Goal: Transaction & Acquisition: Purchase product/service

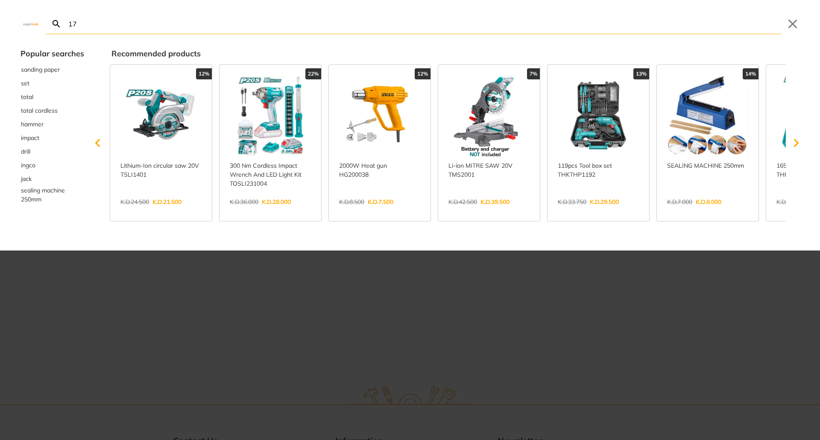
type input "17"
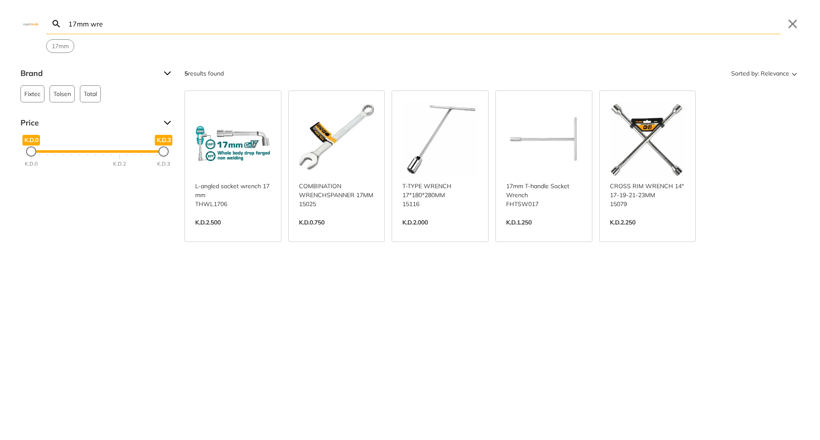
type input "17mm wre"
click at [338, 231] on link "View more →" at bounding box center [337, 231] width 76 height 0
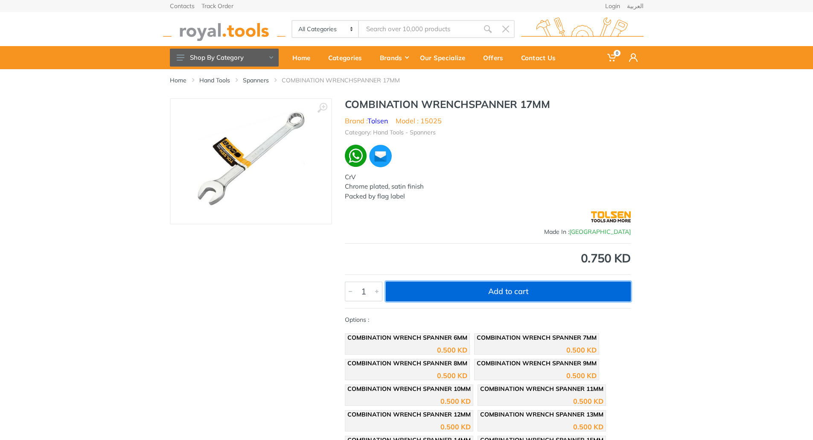
click at [496, 287] on button "Add to cart" at bounding box center [508, 292] width 245 height 20
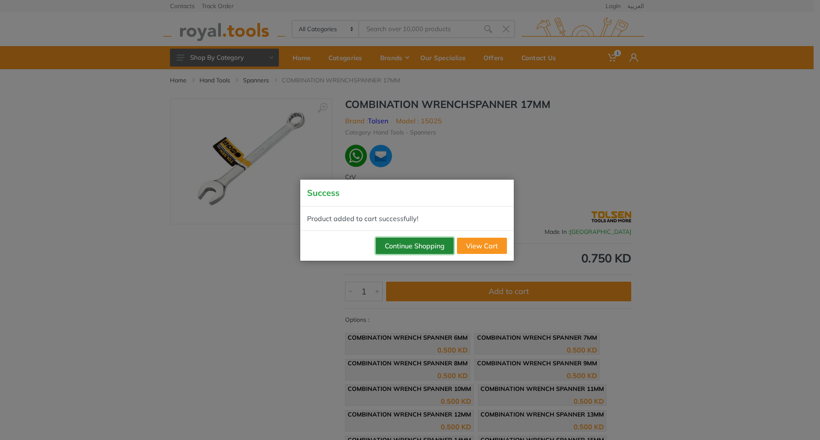
click at [404, 250] on button "Continue Shopping" at bounding box center [415, 246] width 78 height 16
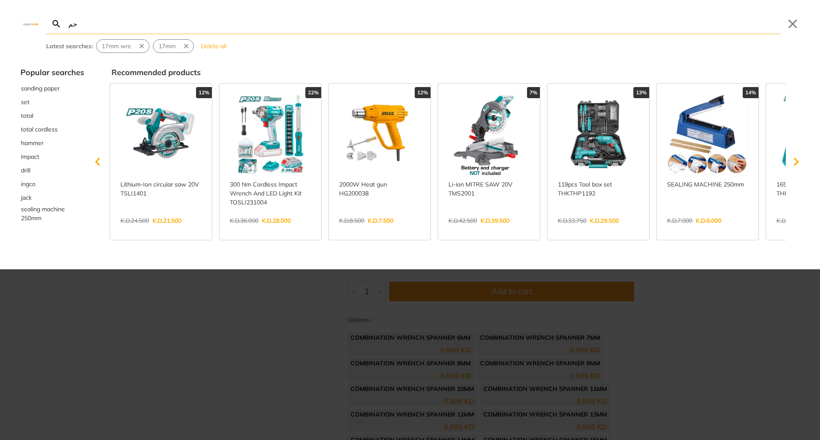
type input "حم"
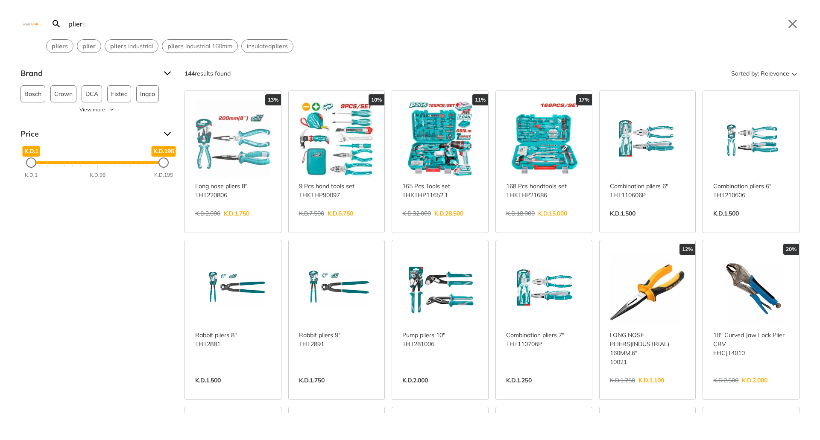
type input "plier"
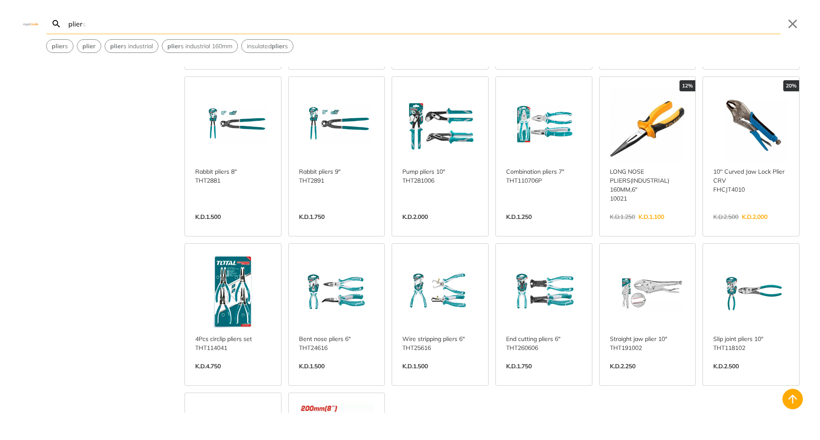
scroll to position [171, 0]
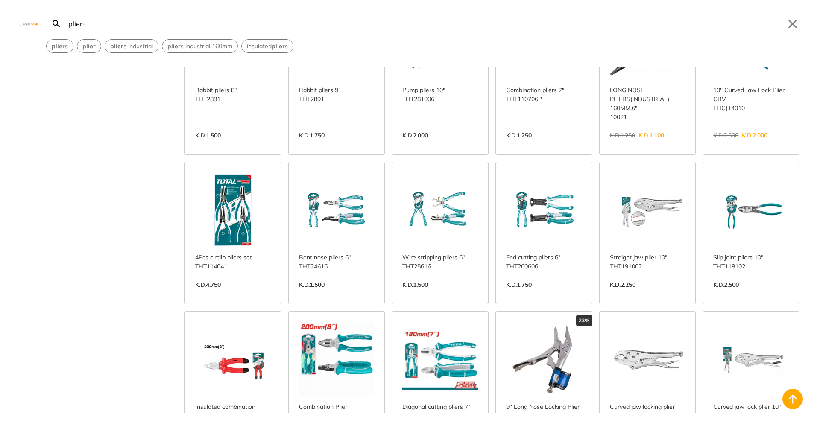
scroll to position [299, 0]
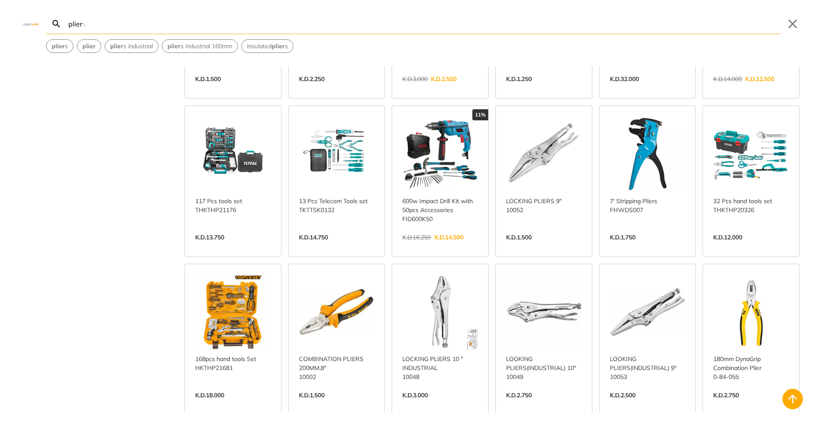
scroll to position [939, 0]
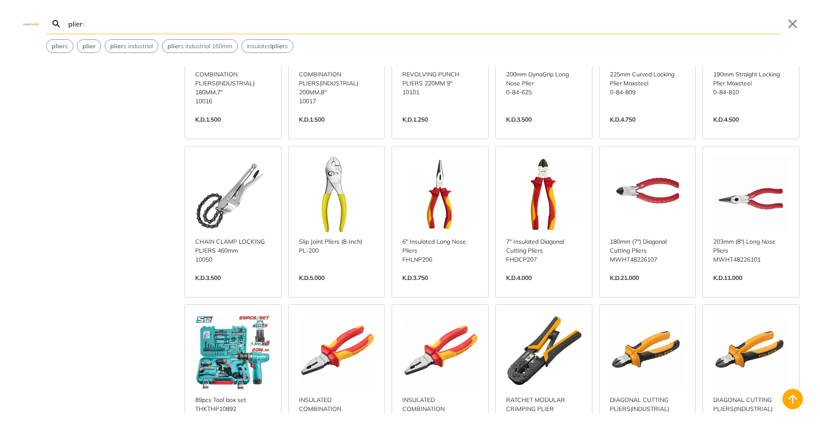
scroll to position [1708, 0]
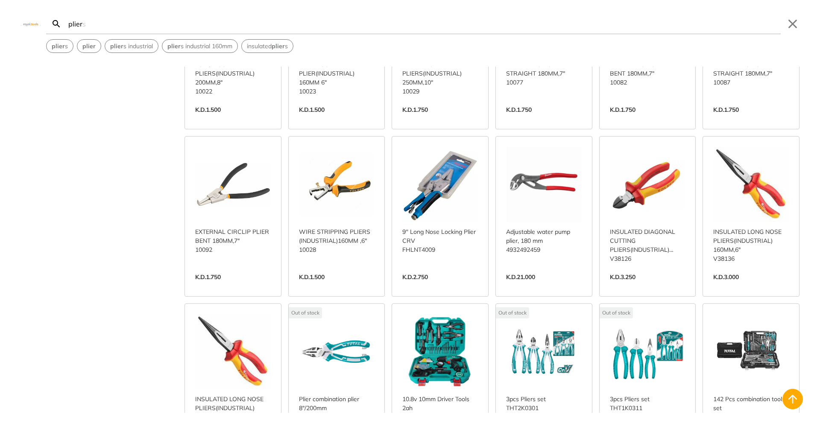
scroll to position [2220, 0]
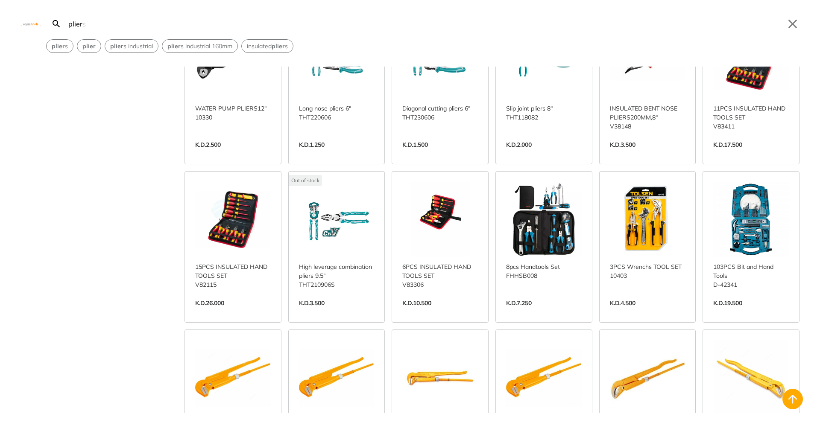
scroll to position [2689, 0]
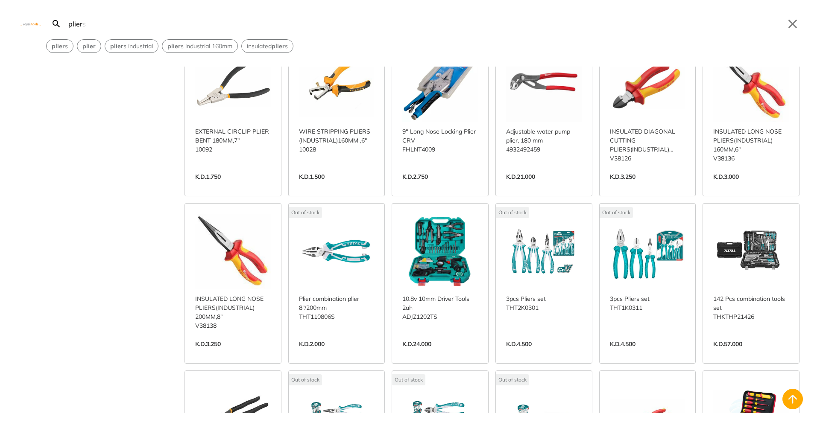
scroll to position [2305, 0]
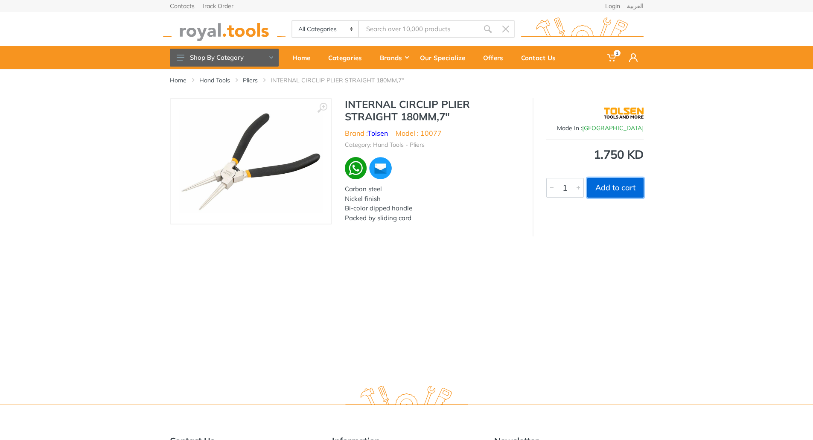
click at [624, 190] on button "Add to cart" at bounding box center [615, 188] width 56 height 20
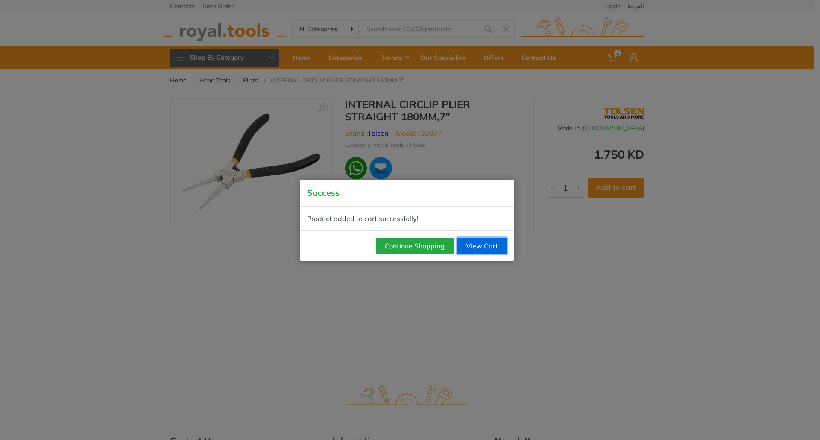
click at [466, 241] on link "View Cart" at bounding box center [482, 246] width 50 height 16
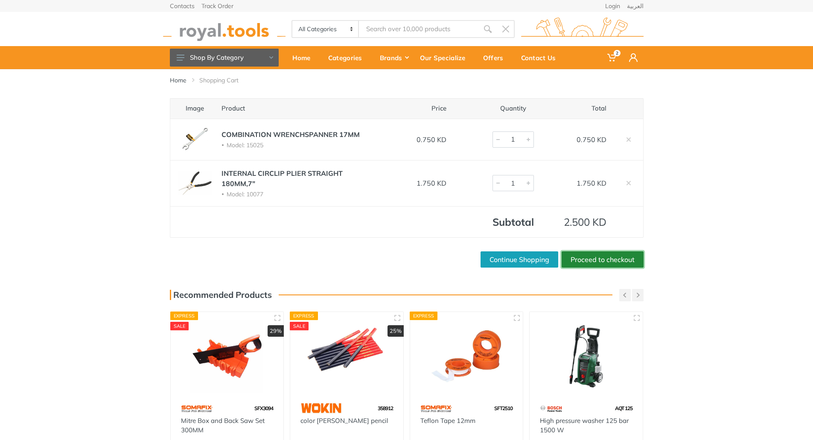
click at [592, 265] on link "Proceed to checkout" at bounding box center [603, 259] width 82 height 16
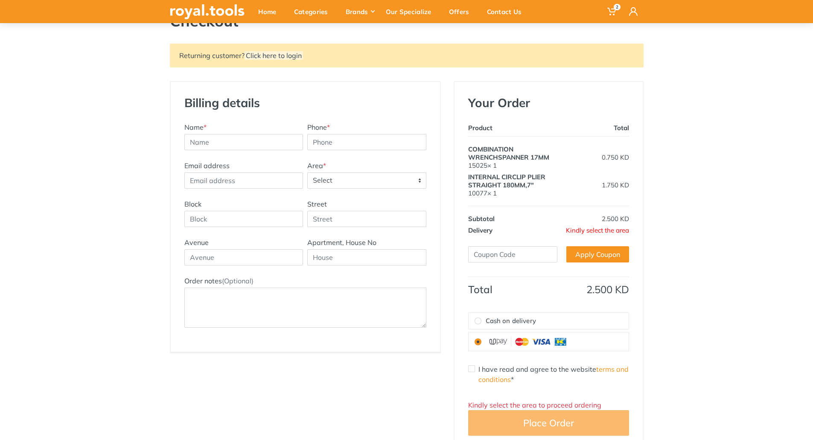
scroll to position [85, 0]
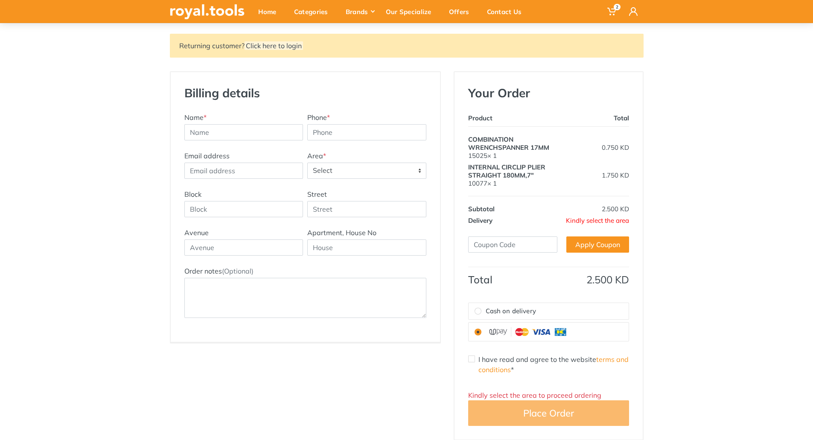
click at [474, 306] on label "Cash on delivery" at bounding box center [549, 311] width 160 height 17
click at [475, 308] on input "Cash on delivery" at bounding box center [478, 311] width 7 height 7
radio input "true"
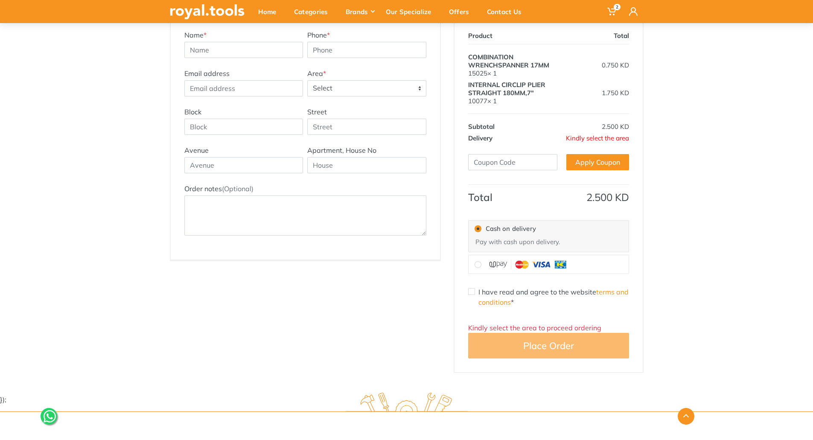
scroll to position [171, 0]
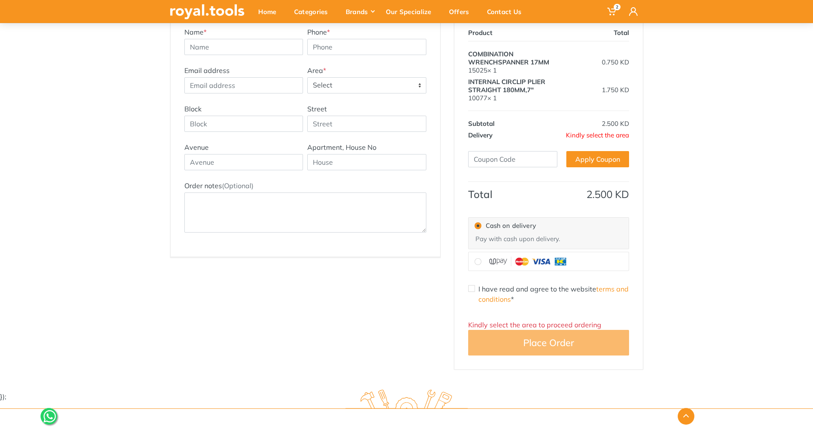
click at [472, 289] on input "I have read and agree to the website terms and conditions *" at bounding box center [471, 288] width 7 height 7
checkbox input "true"
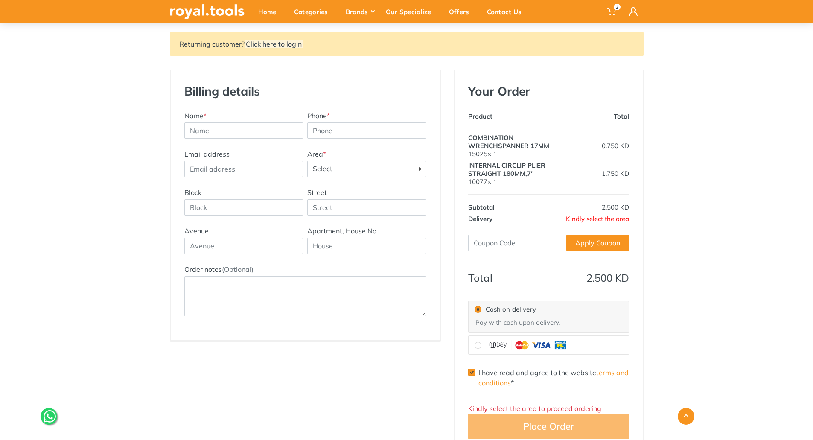
scroll to position [85, 0]
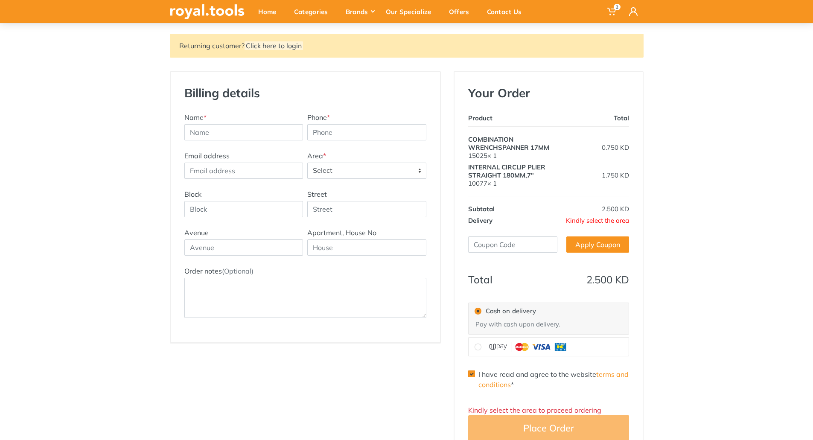
click at [607, 218] on span "Kindly select the area" at bounding box center [597, 220] width 63 height 8
click at [251, 207] on input "Block" at bounding box center [243, 209] width 119 height 16
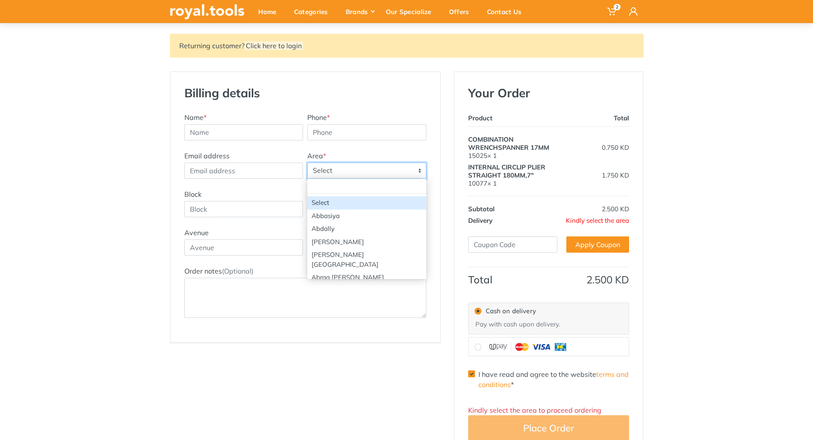
click at [332, 166] on span "Select" at bounding box center [367, 170] width 118 height 15
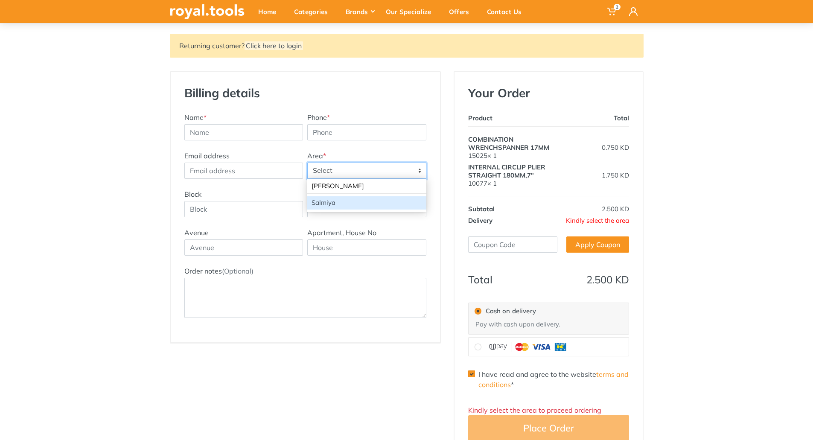
type input "[PERSON_NAME]"
select select "2"
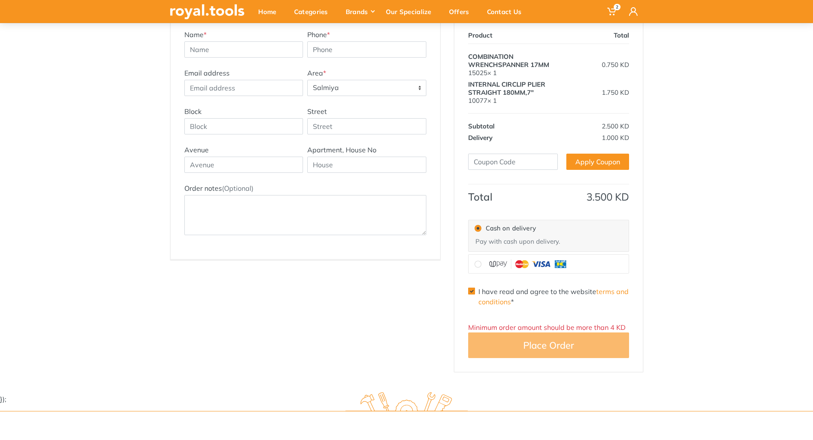
scroll to position [171, 0]
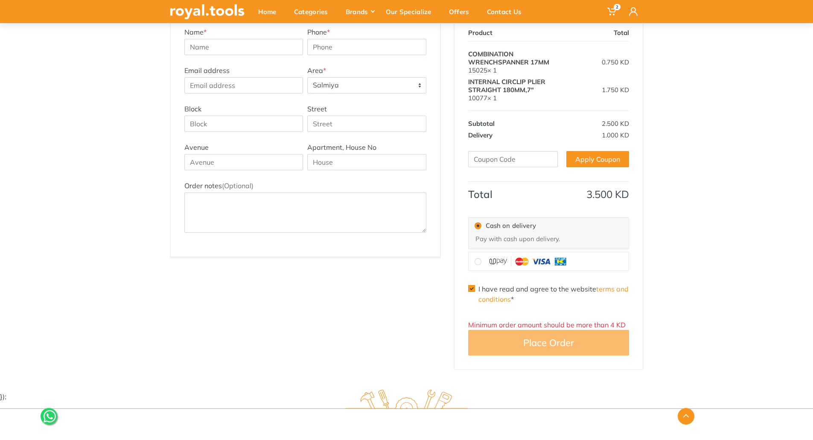
click at [45, 416] on icon at bounding box center [50, 416] width 12 height 14
